Goal: Navigation & Orientation: Find specific page/section

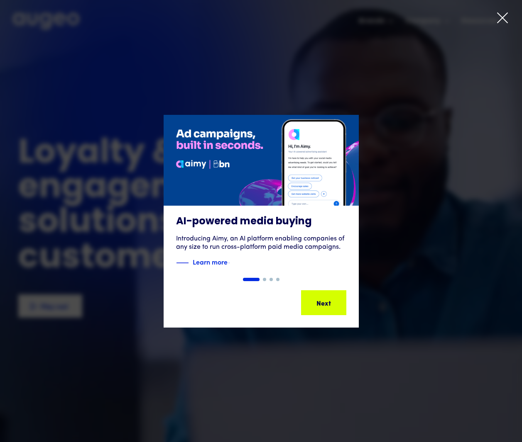
click at [499, 15] on icon at bounding box center [502, 18] width 12 height 12
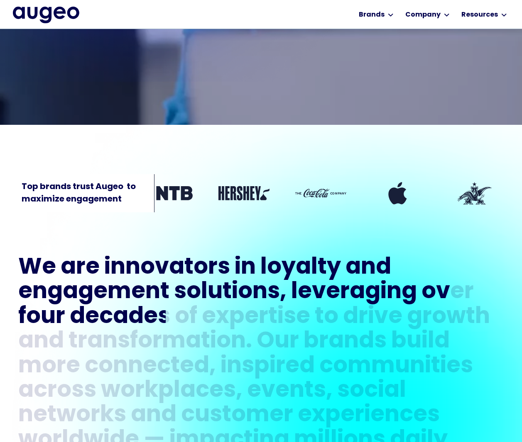
scroll to position [293, 0]
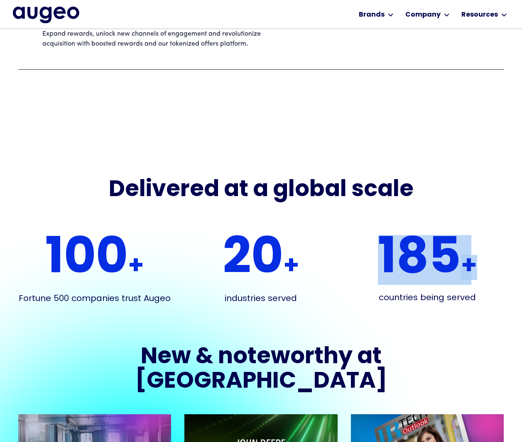
drag, startPoint x: 361, startPoint y: 226, endPoint x: 472, endPoint y: 262, distance: 116.9
click at [472, 262] on div "185 +" at bounding box center [427, 248] width 153 height 63
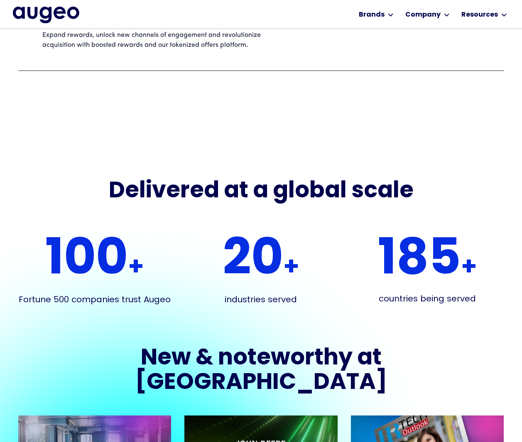
drag, startPoint x: 472, startPoint y: 262, endPoint x: 463, endPoint y: 189, distance: 74.0
click at [461, 188] on div "Delivered at a global scale" at bounding box center [260, 192] width 485 height 24
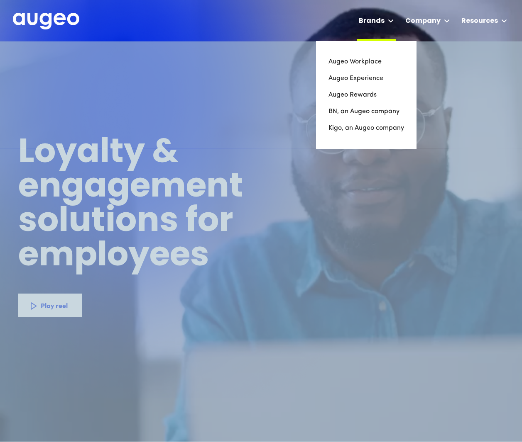
scroll to position [0, 0]
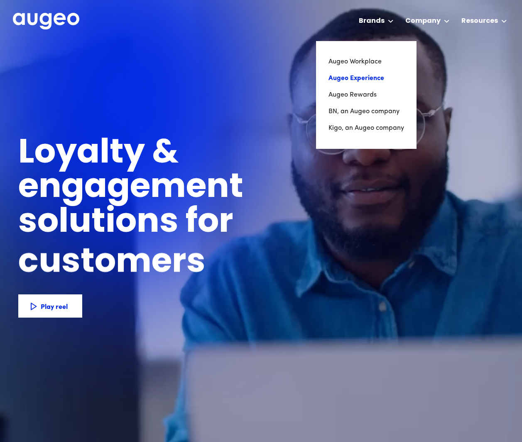
click at [369, 73] on link "Augeo Experience" at bounding box center [366, 78] width 76 height 17
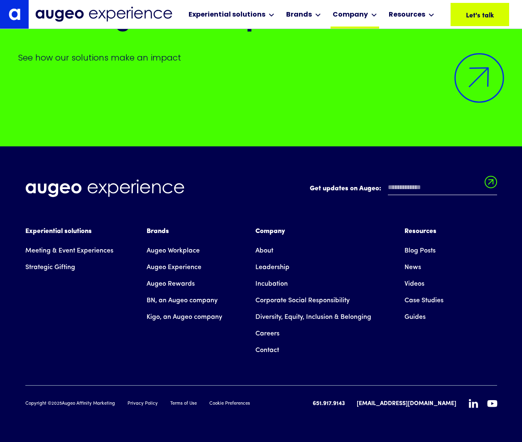
scroll to position [7739, 0]
